Goal: Transaction & Acquisition: Subscribe to service/newsletter

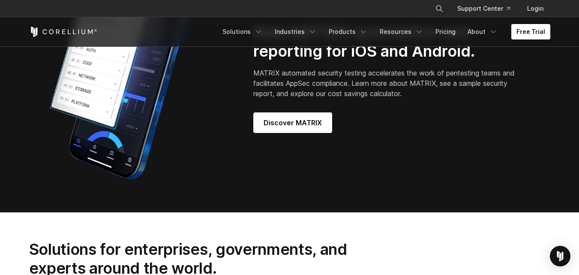
scroll to position [729, 0]
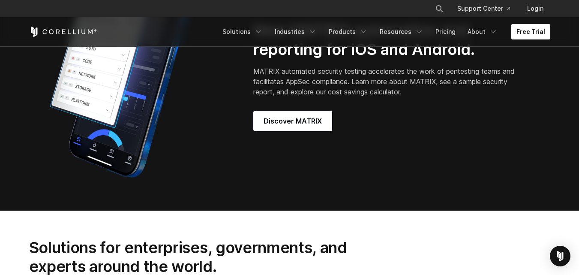
click at [544, 35] on link "Free Trial" at bounding box center [531, 31] width 39 height 15
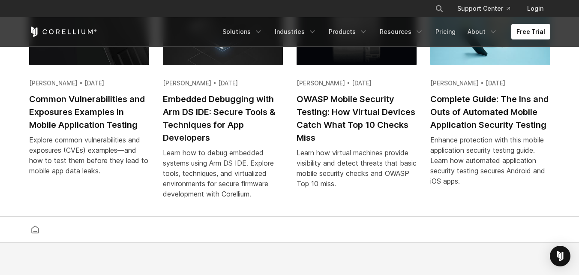
scroll to position [1801, 0]
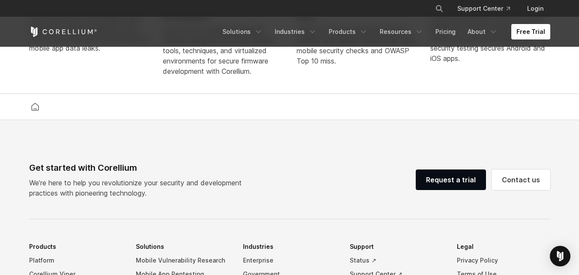
drag, startPoint x: 425, startPoint y: 87, endPoint x: 408, endPoint y: 85, distance: 16.8
